Goal: Check status: Check status

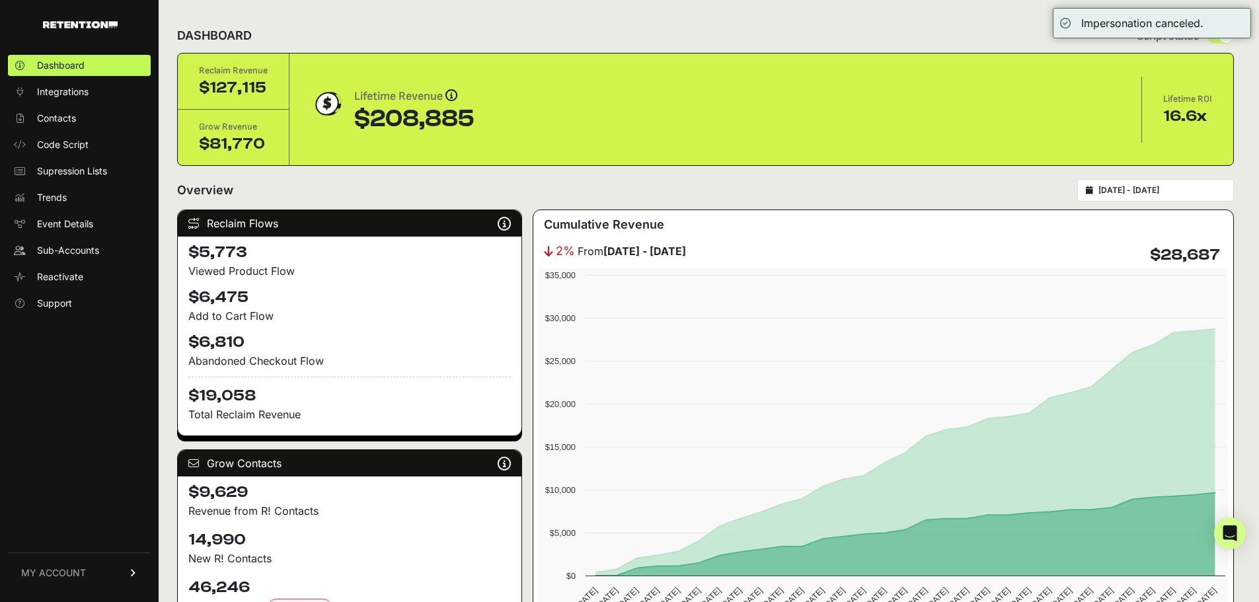
click at [1143, 184] on div "[DATE] - [DATE]" at bounding box center [1155, 190] width 157 height 22
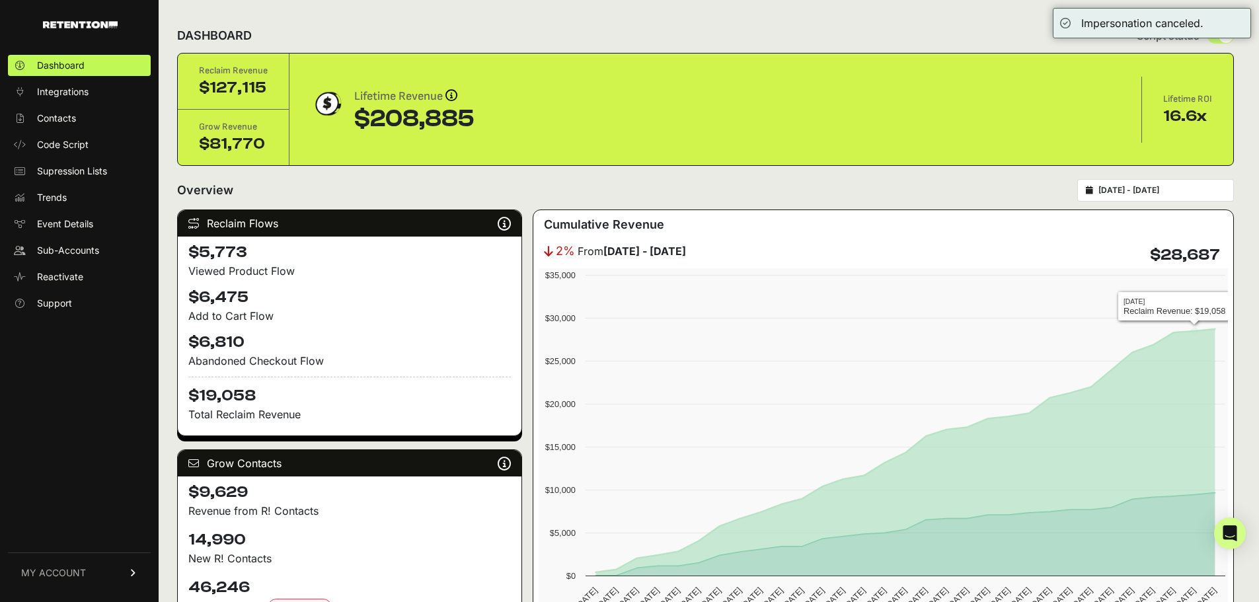
type input "[DATE]"
click at [1218, 186] on input "[DATE] - [DATE]" at bounding box center [1161, 190] width 127 height 11
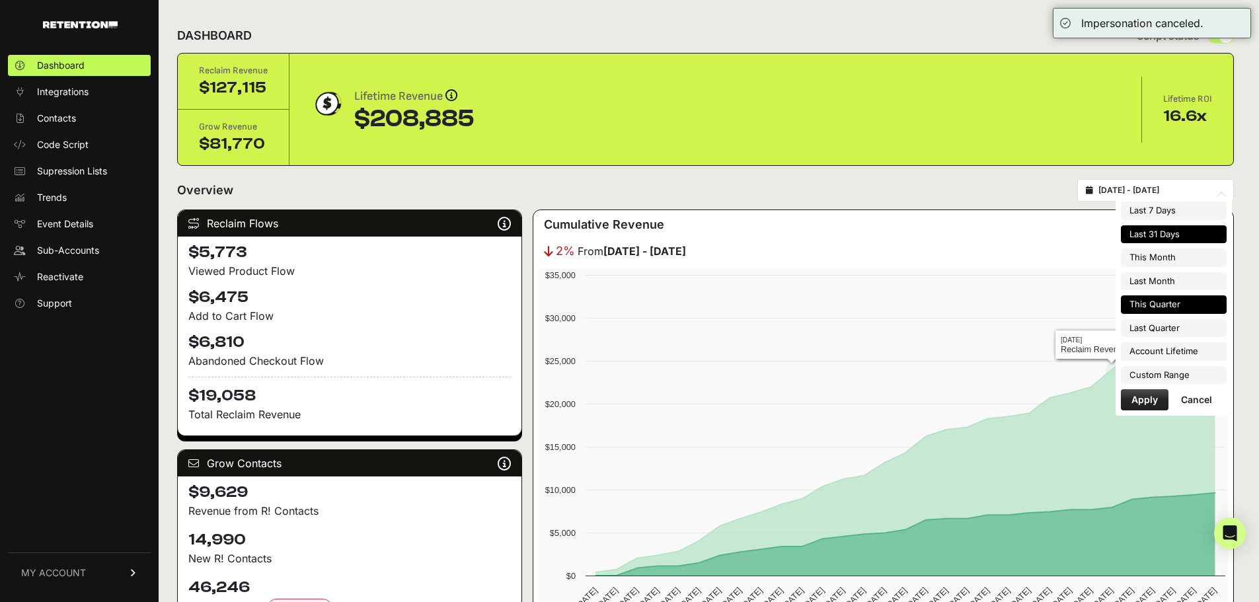
type input "[DATE]"
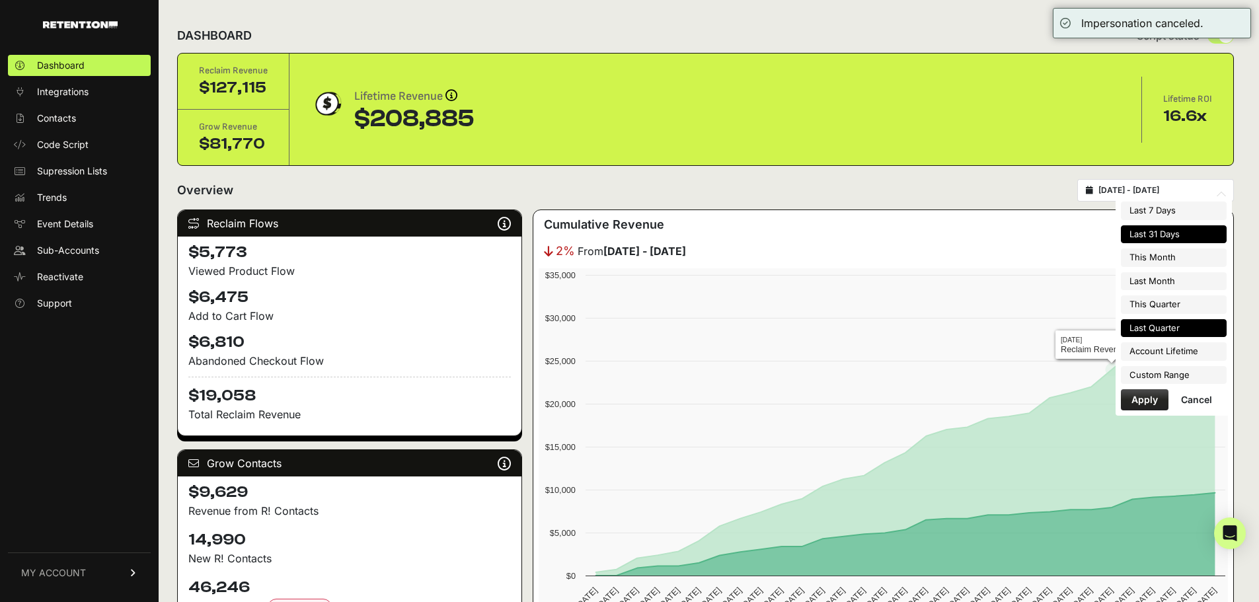
type input "[DATE]"
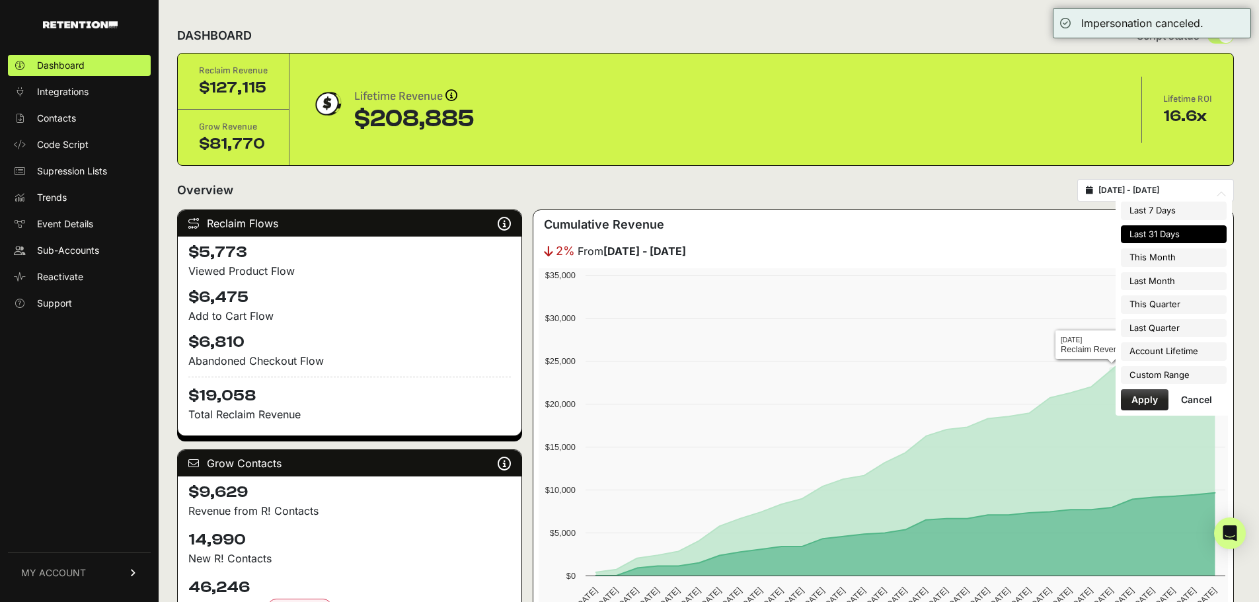
type input "[DATE]"
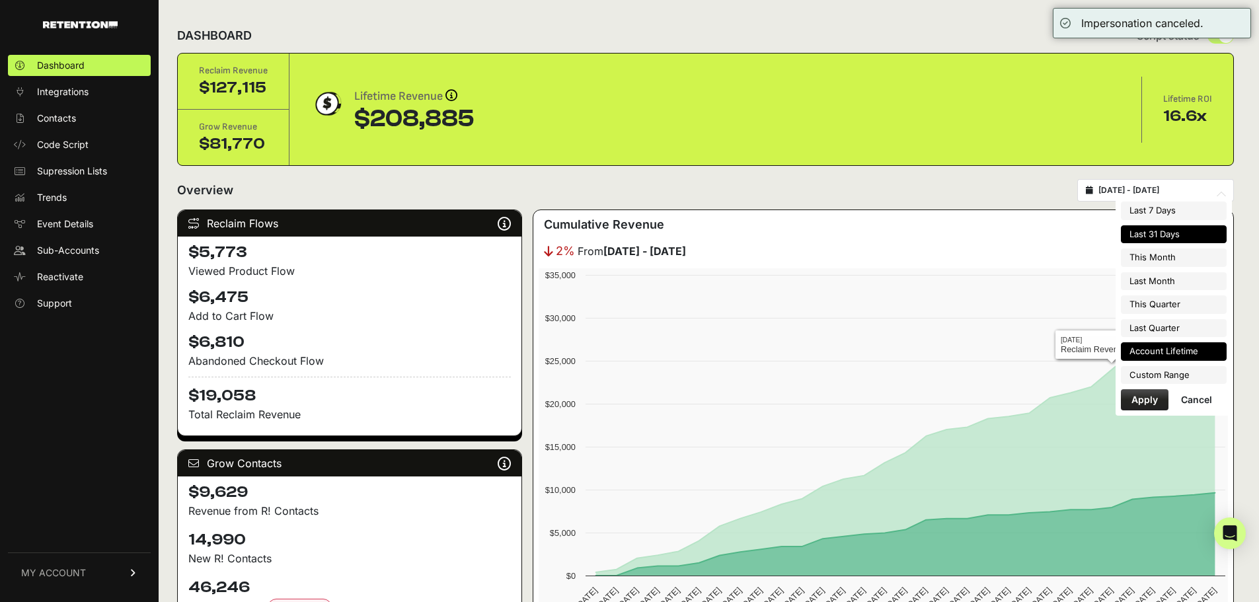
type input "[DATE]"
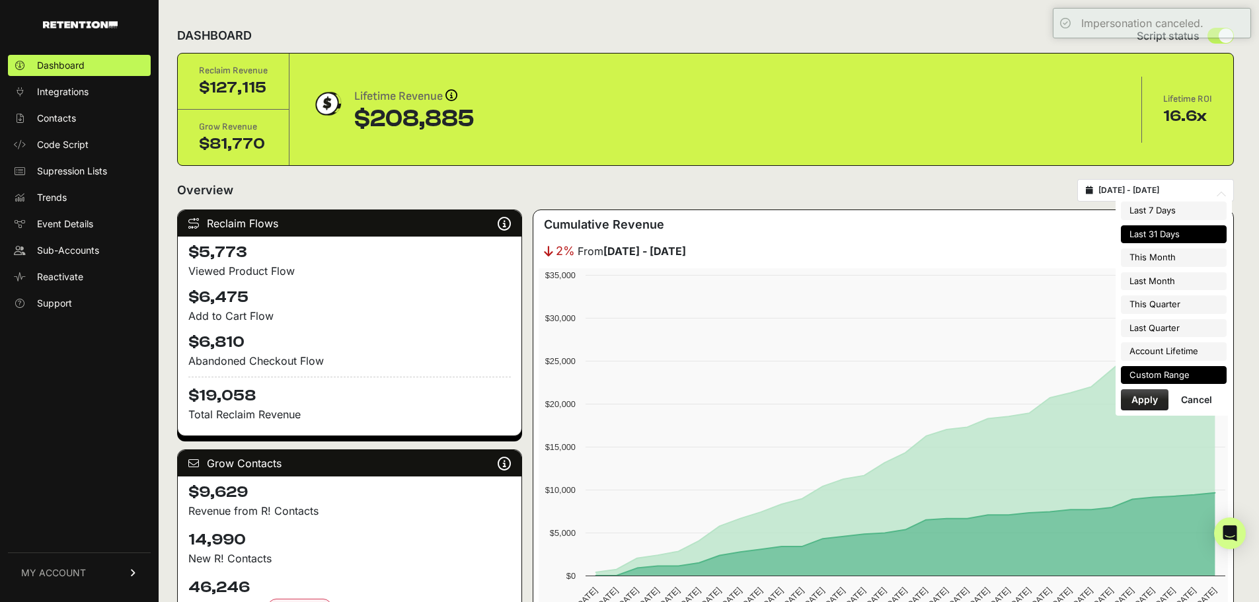
click at [1158, 371] on li "Custom Range" at bounding box center [1174, 375] width 106 height 18
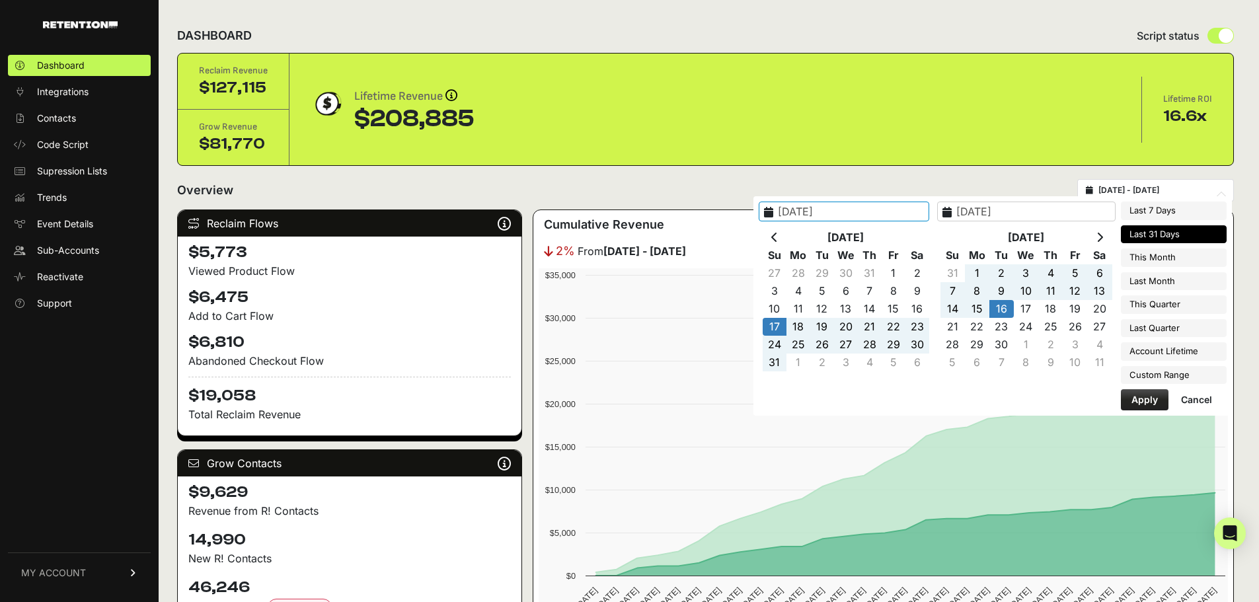
drag, startPoint x: 866, startPoint y: 212, endPoint x: 827, endPoint y: 213, distance: 39.0
click at [827, 213] on input "[DATE]" at bounding box center [843, 212] width 170 height 20
type input "[DATE]"
click at [1134, 389] on div "Last 7 Days Last 31 Days This Month Last Month This Quarter Last Quarter Accoun…" at bounding box center [1174, 306] width 106 height 209
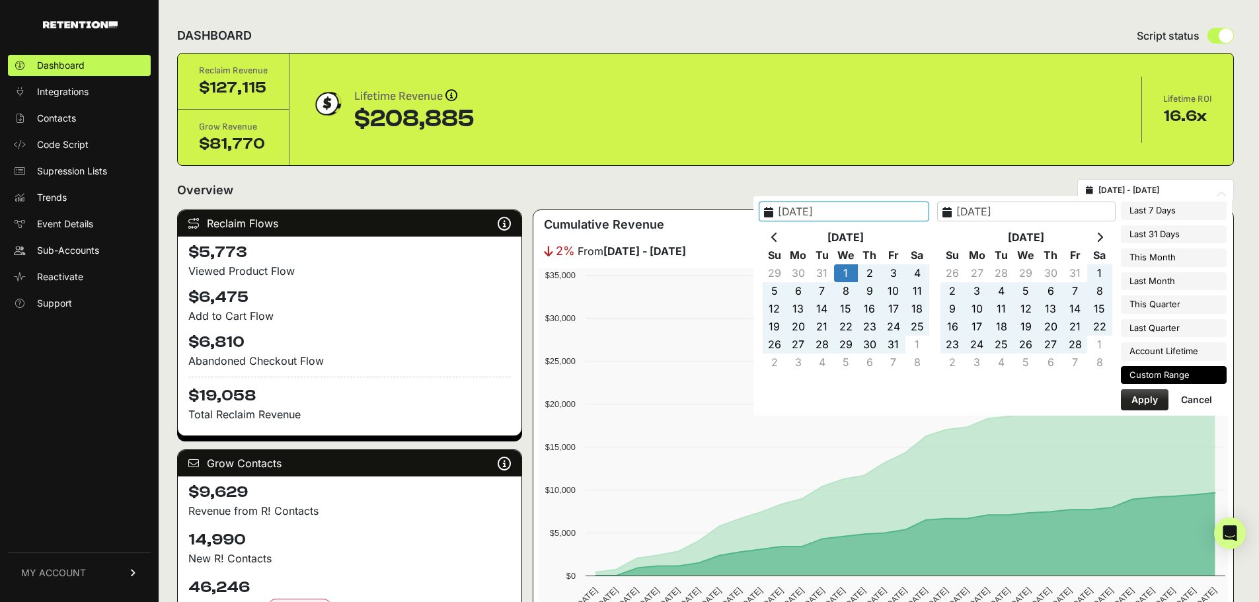
click at [1135, 400] on button "Apply" at bounding box center [1145, 399] width 48 height 21
type input "[DATE] - [DATE]"
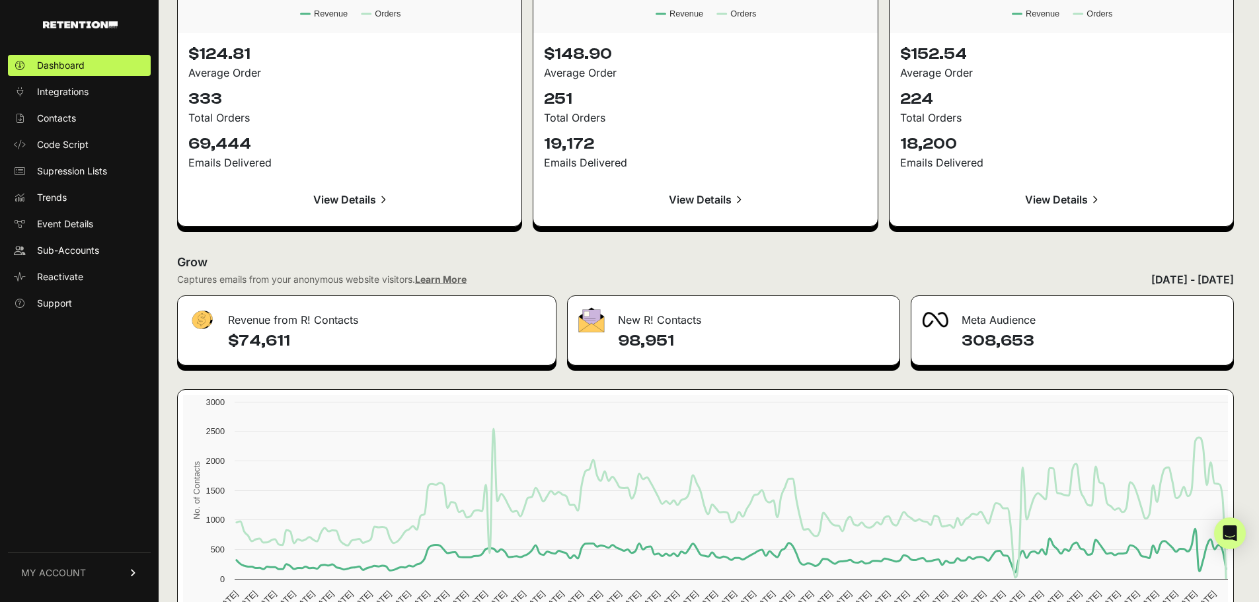
scroll to position [1387, 0]
